Goal: Task Accomplishment & Management: Manage account settings

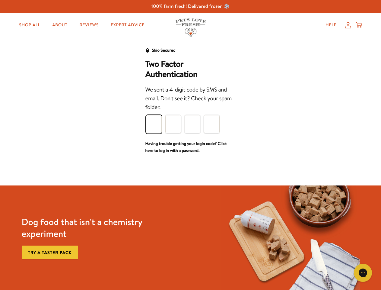
click at [190, 111] on div "We sent a 4-digit code by SMS and email. Don't see it? Check your spam folder." at bounding box center [190, 98] width 91 height 27
click at [363, 272] on icon "Gorgias live chat" at bounding box center [363, 272] width 6 height 6
